Goal: Obtain resource: Download file/media

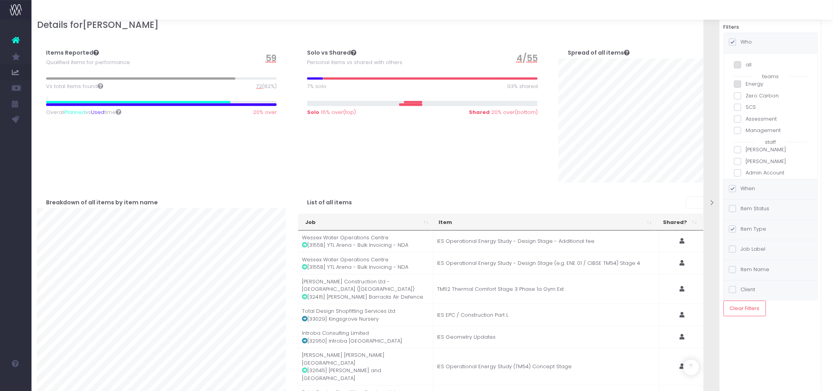
scroll to position [1110, 0]
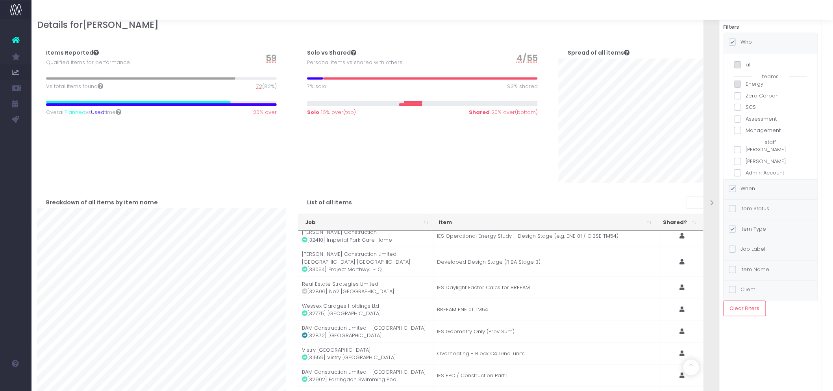
click at [759, 227] on label "Item Type" at bounding box center [747, 229] width 37 height 8
click at [746, 227] on input "Item Type" at bounding box center [743, 227] width 5 height 5
click at [748, 207] on label "Item Status" at bounding box center [749, 209] width 41 height 8
click at [746, 207] on input "Item Status" at bounding box center [743, 207] width 5 height 5
click at [746, 131] on label "Done" at bounding box center [770, 134] width 73 height 8
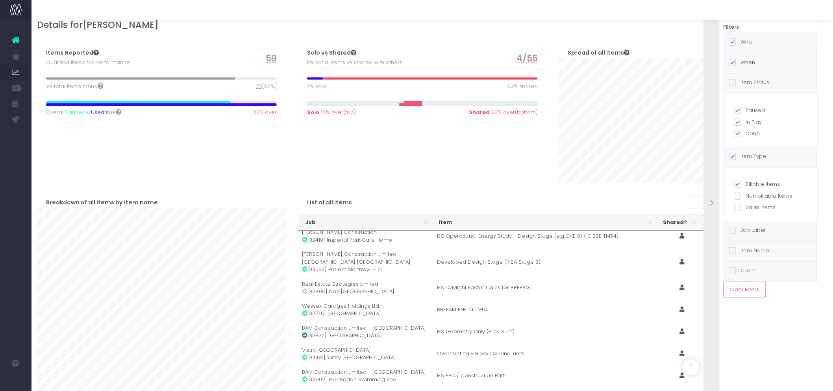
click at [746, 131] on input "Done" at bounding box center [748, 132] width 5 height 5
checkbox input "false"
checkbox input "true"
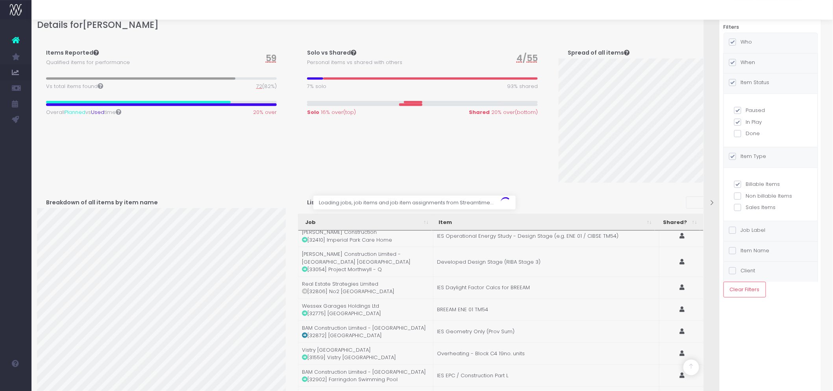
click at [749, 110] on label "Paused" at bounding box center [770, 111] width 73 height 8
click at [749, 110] on input "Paused" at bounding box center [748, 109] width 5 height 5
checkbox input "false"
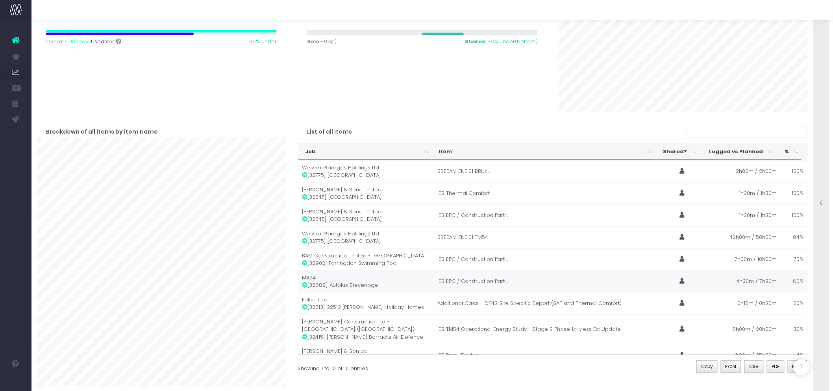
scroll to position [225, 0]
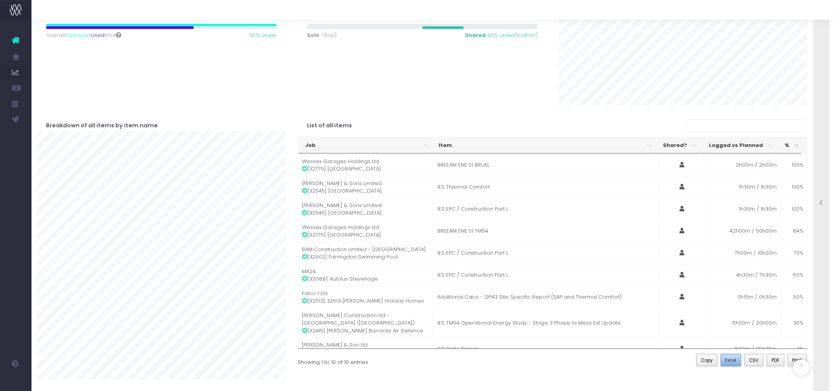
click at [731, 367] on button "Excel" at bounding box center [730, 361] width 21 height 13
